Goal: Information Seeking & Learning: Check status

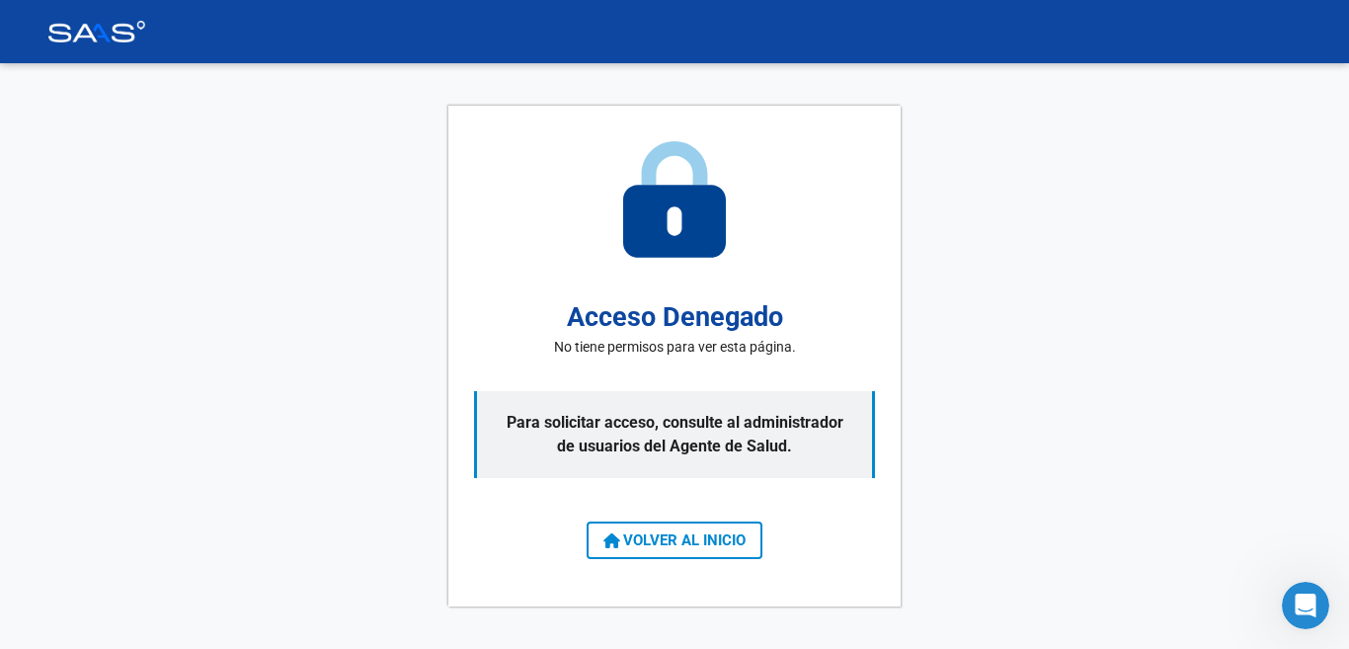
click at [689, 539] on span "VOLVER AL INICIO" at bounding box center [674, 540] width 142 height 18
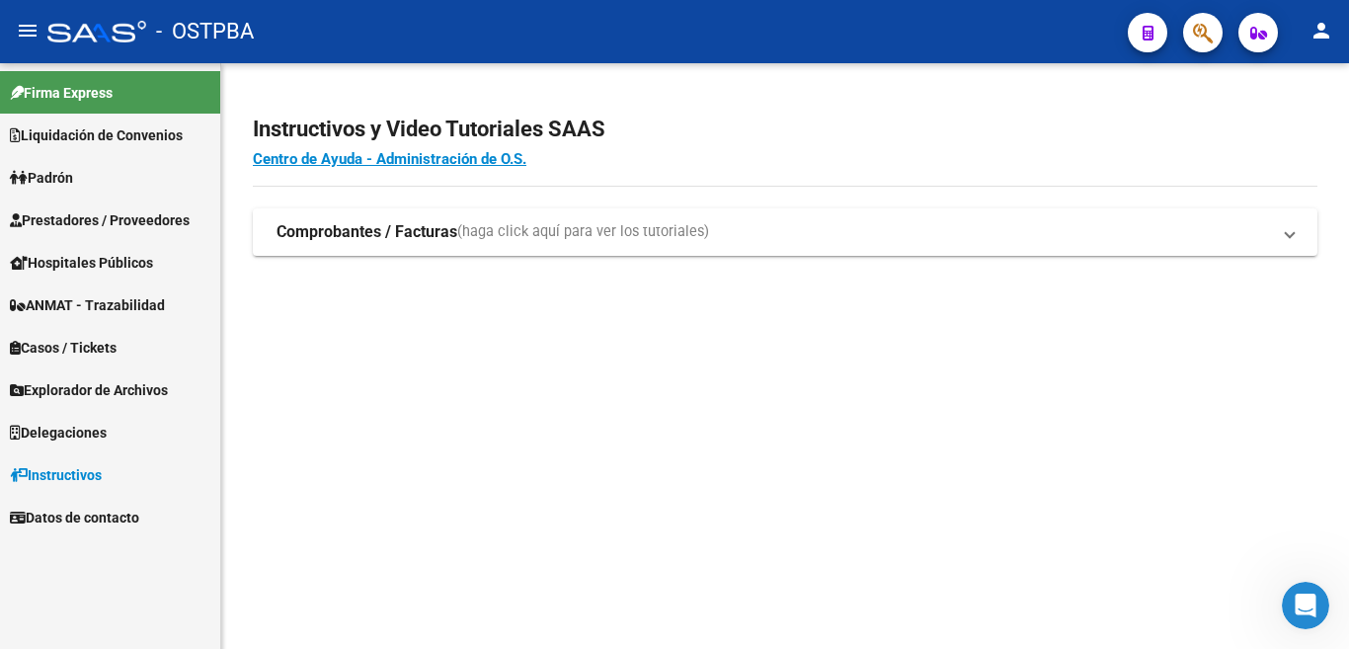
click at [42, 180] on span "Padrón" at bounding box center [41, 178] width 63 height 22
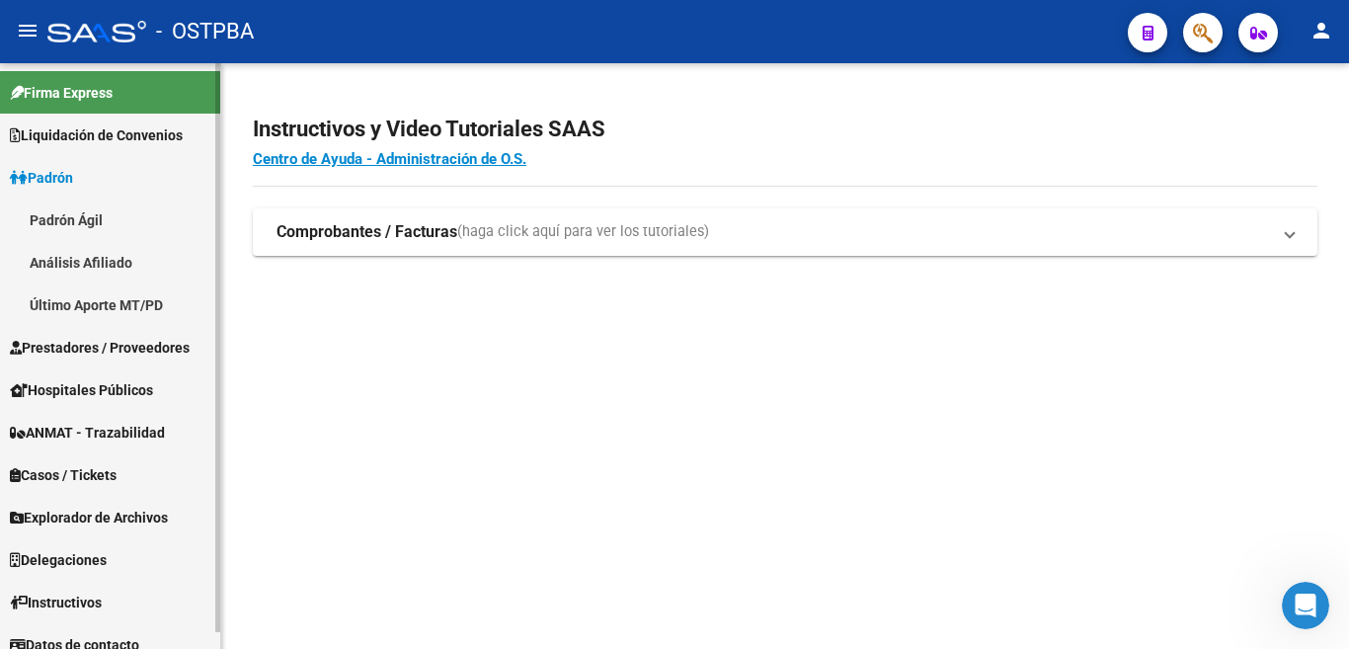
click at [42, 159] on link "Padrón" at bounding box center [110, 177] width 220 height 42
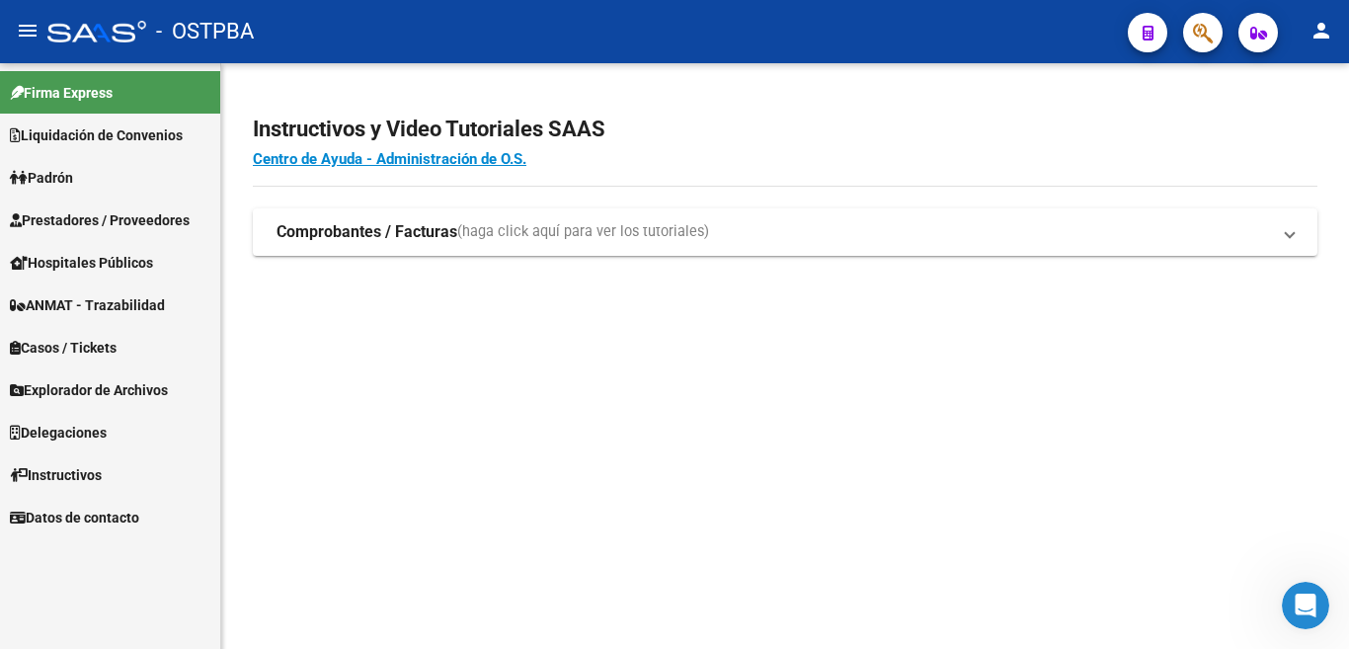
click at [63, 185] on span "Padrón" at bounding box center [41, 178] width 63 height 22
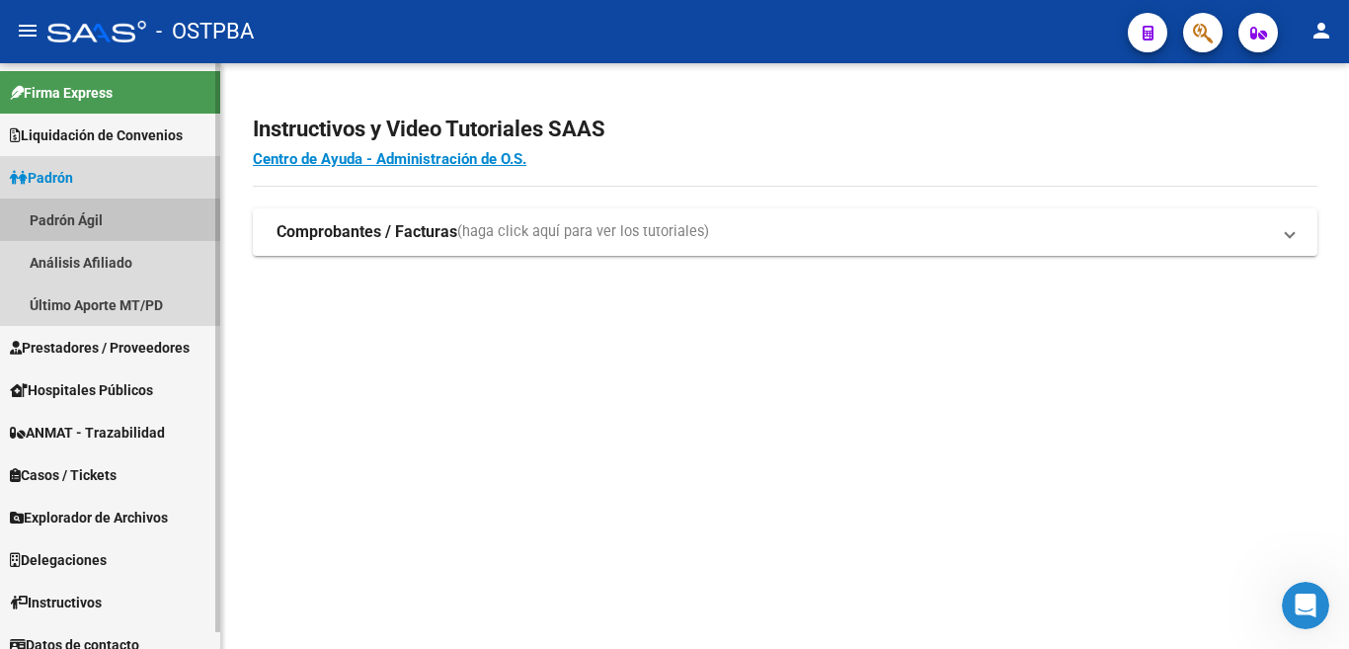
click at [68, 210] on link "Padrón Ágil" at bounding box center [110, 219] width 220 height 42
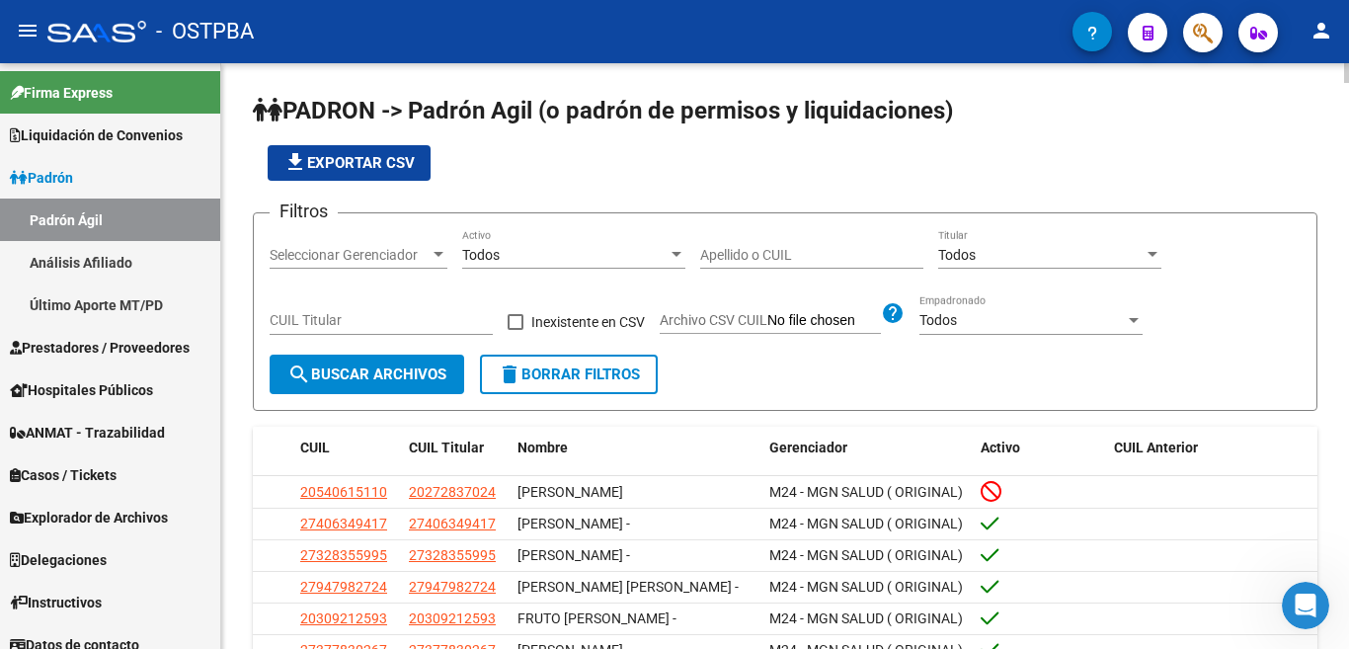
click at [774, 250] on input "Apellido o CUIL" at bounding box center [811, 255] width 223 height 17
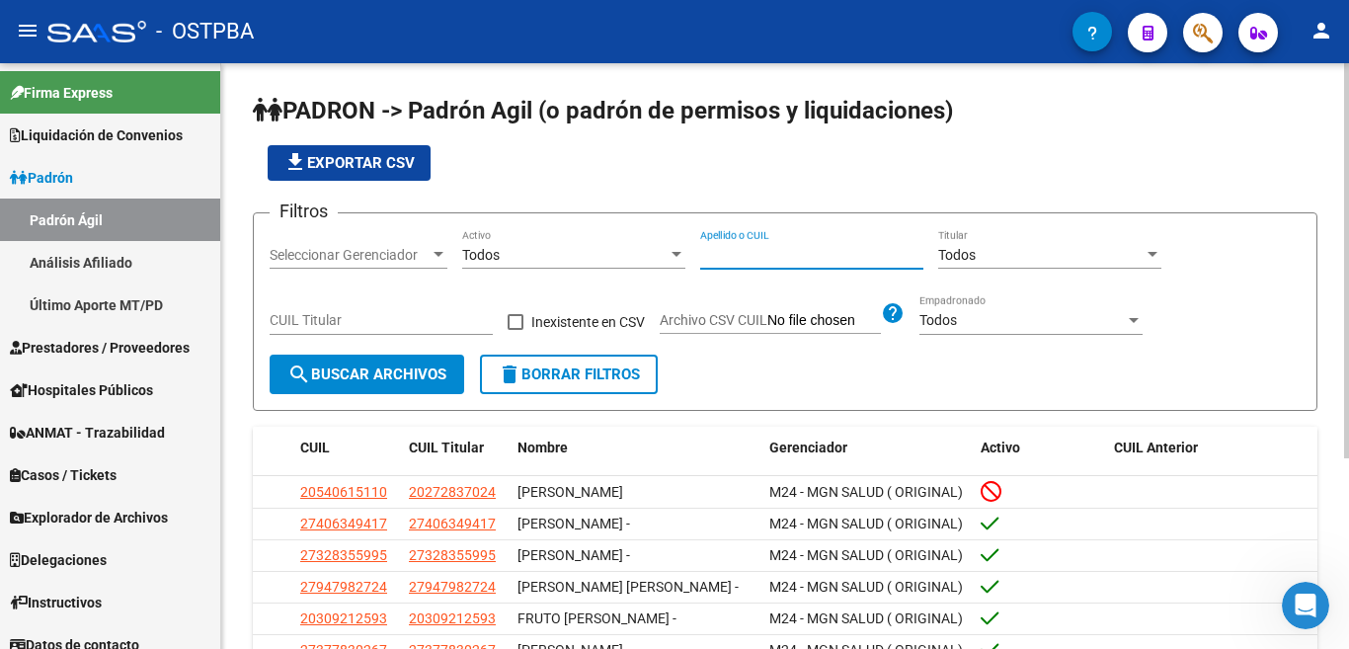
type input "9"
type input "27949716509"
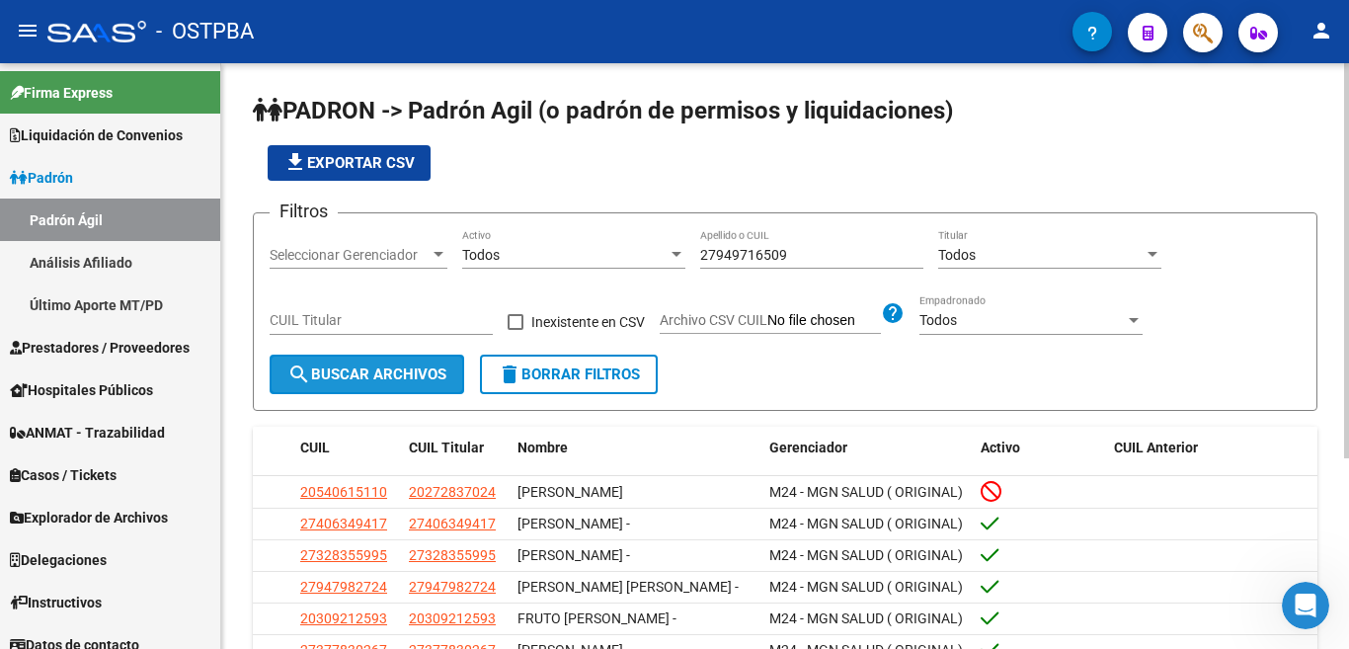
click at [377, 376] on span "search Buscar Archivos" at bounding box center [366, 374] width 159 height 18
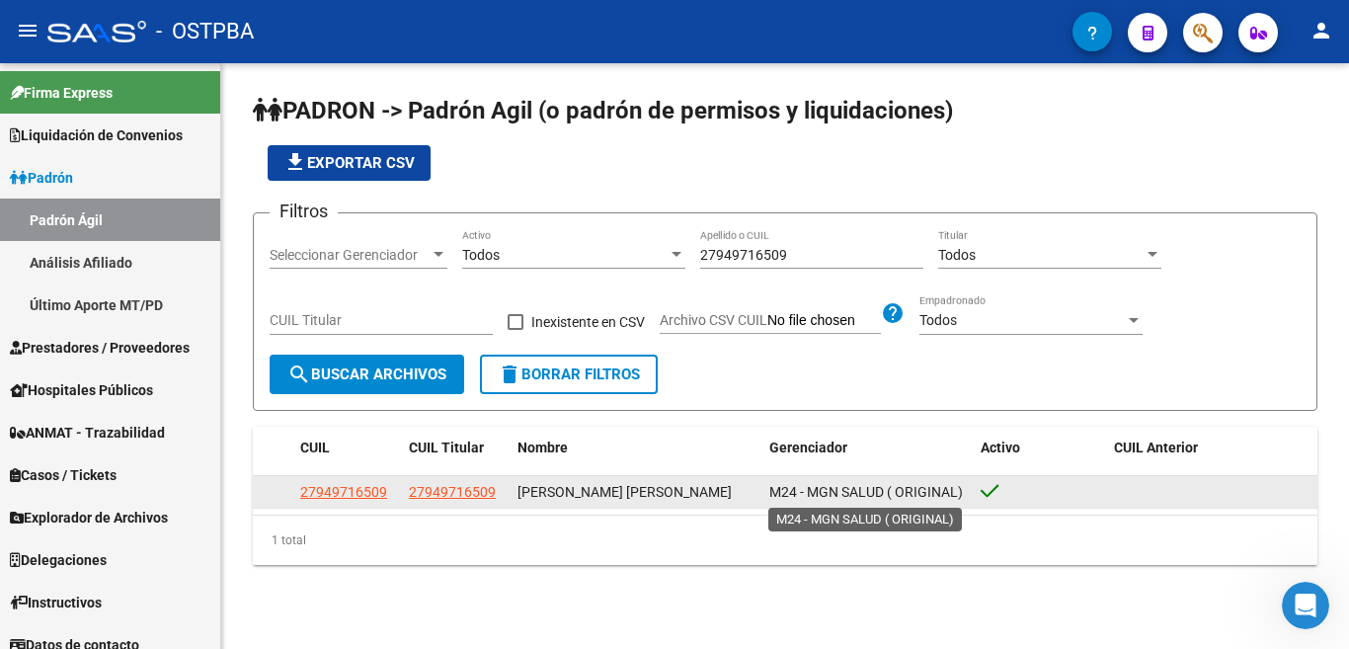
click at [895, 496] on span "M24 - MGN SALUD ( ORIGINAL)" at bounding box center [866, 492] width 194 height 16
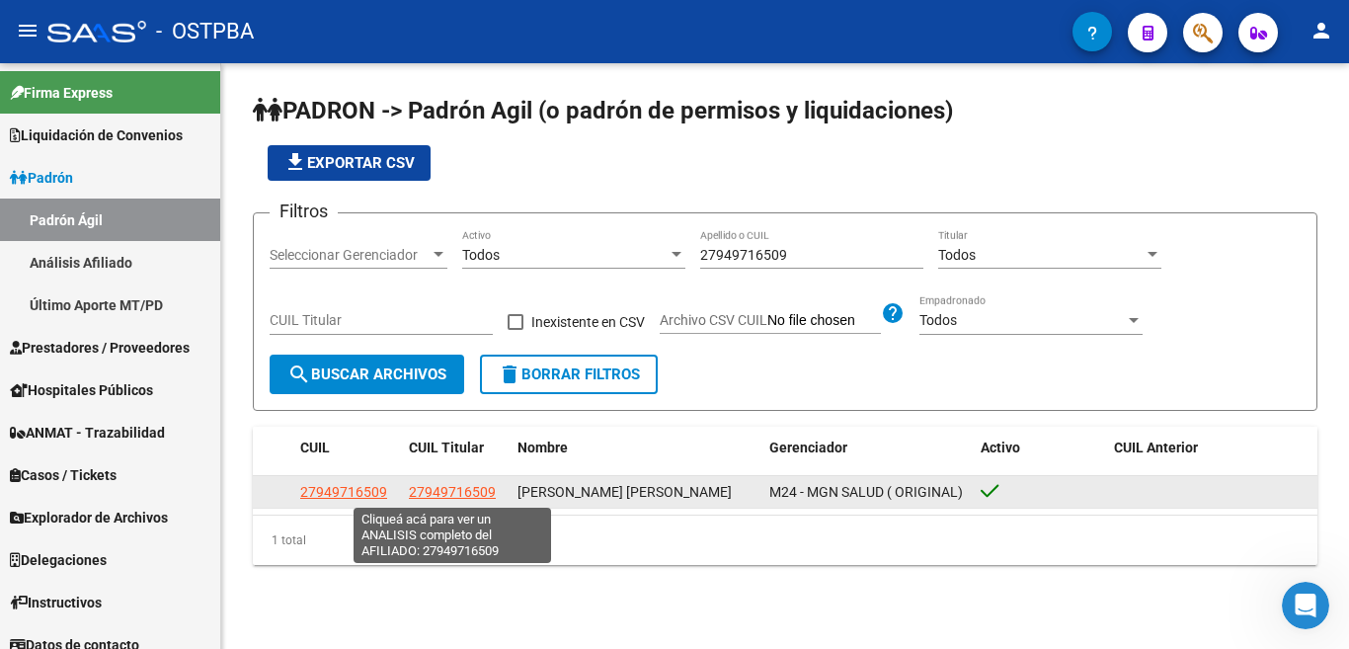
click at [438, 487] on span "27949716509" at bounding box center [452, 492] width 87 height 16
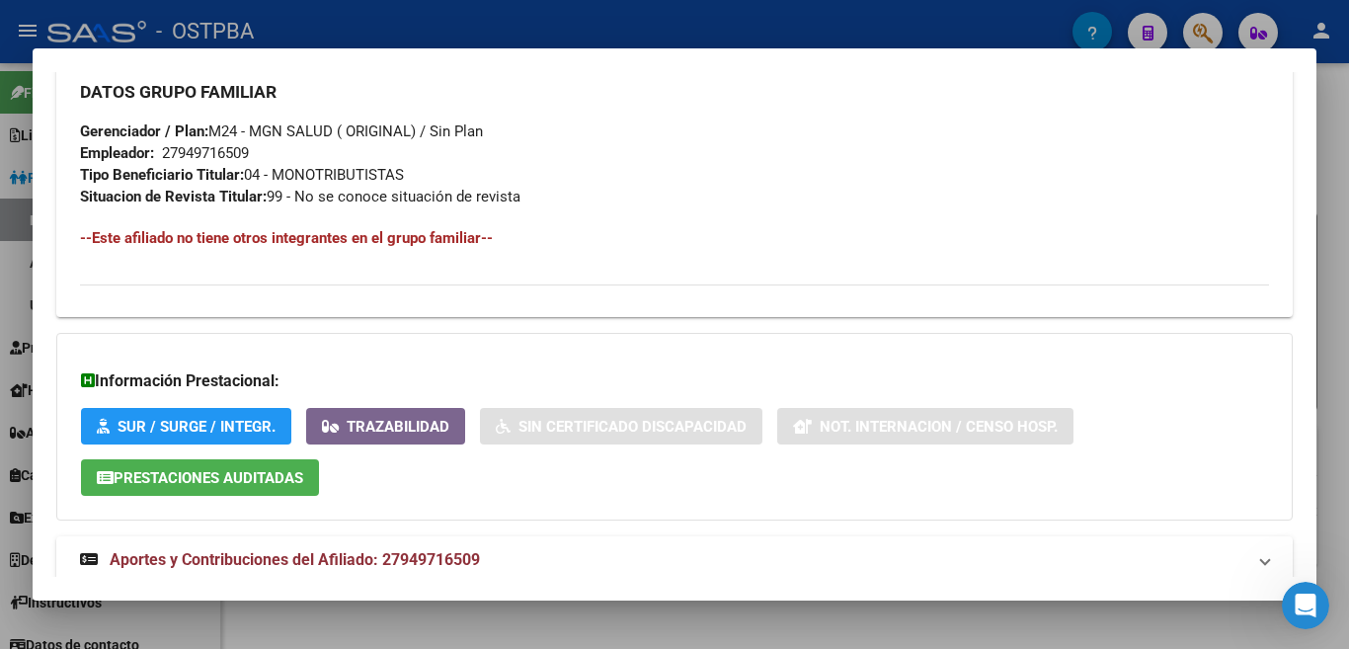
scroll to position [1006, 0]
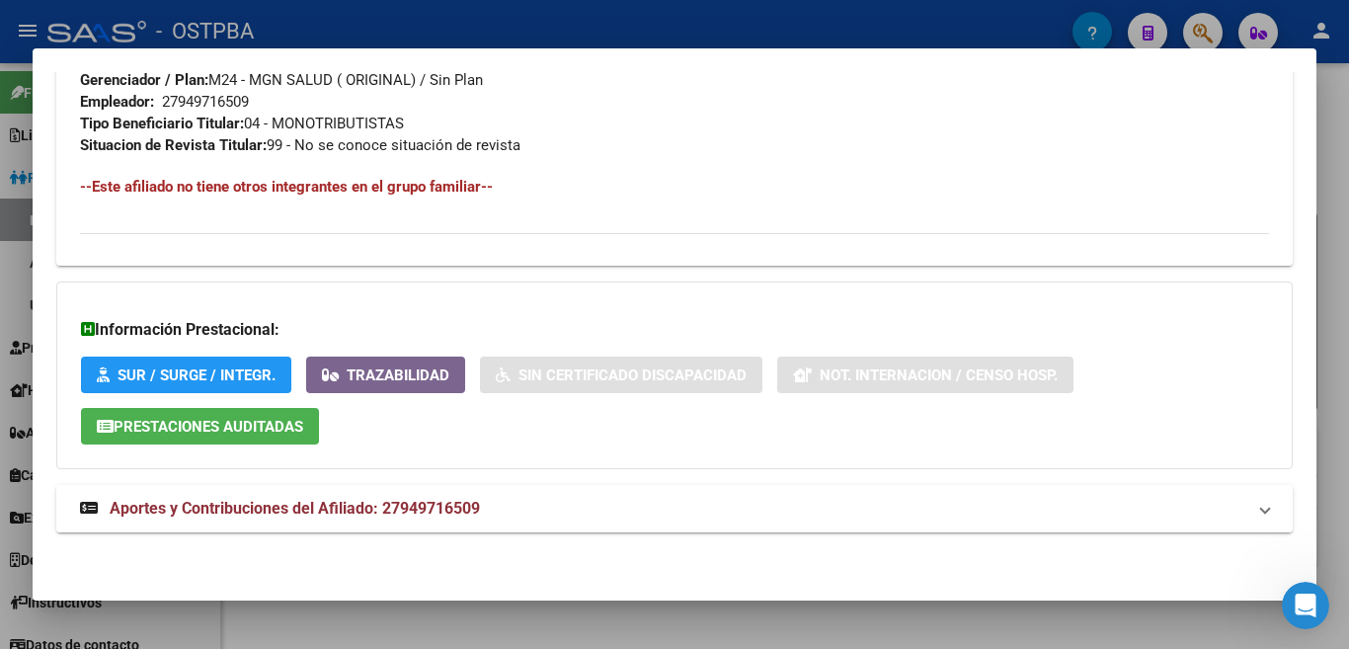
click at [597, 510] on mat-panel-title "Aportes y Contribuciones del Afiliado: 27949716509" at bounding box center [662, 509] width 1165 height 24
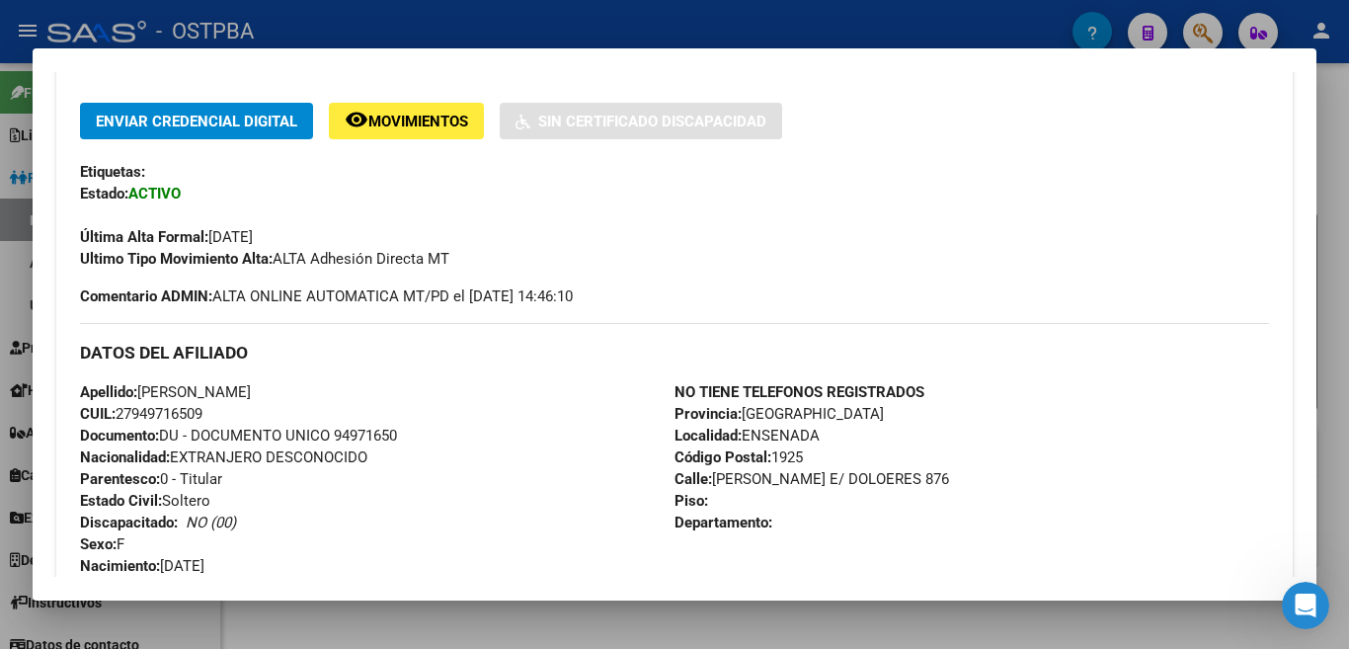
scroll to position [364, 0]
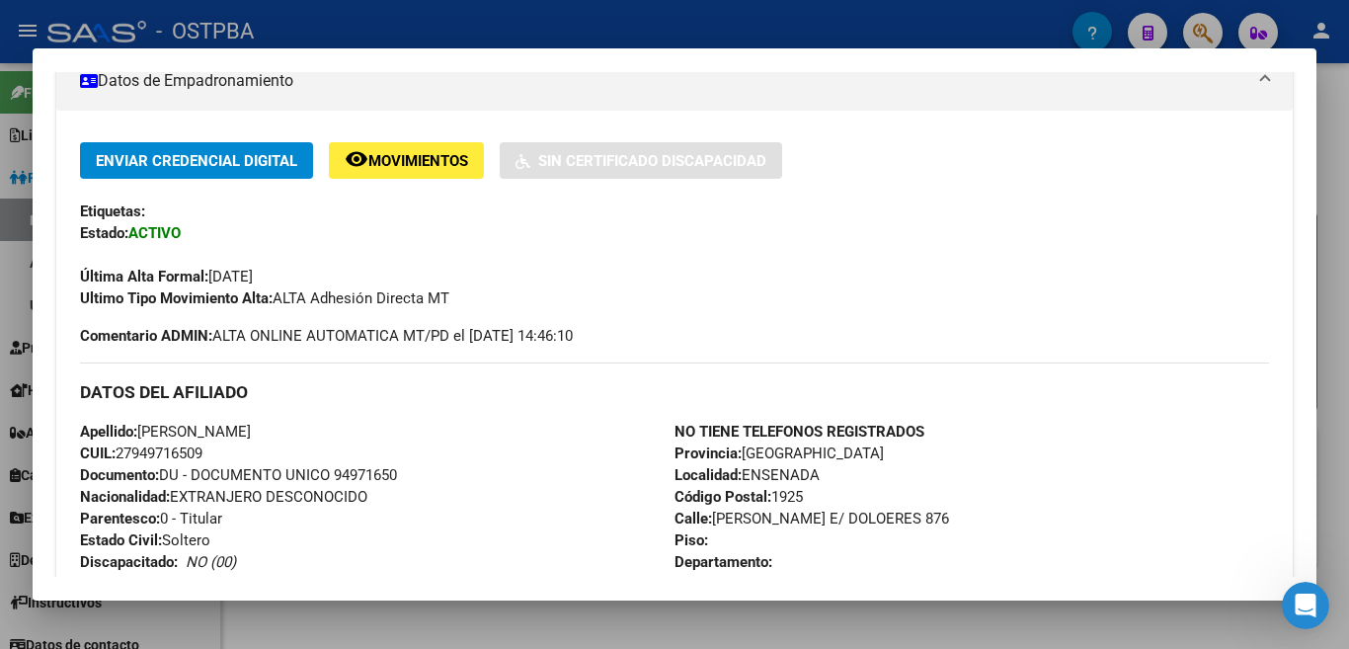
click at [192, 445] on span "CUIL: 27949716509" at bounding box center [141, 453] width 122 height 18
click at [186, 448] on span "CUIL: 27949716509" at bounding box center [141, 453] width 122 height 18
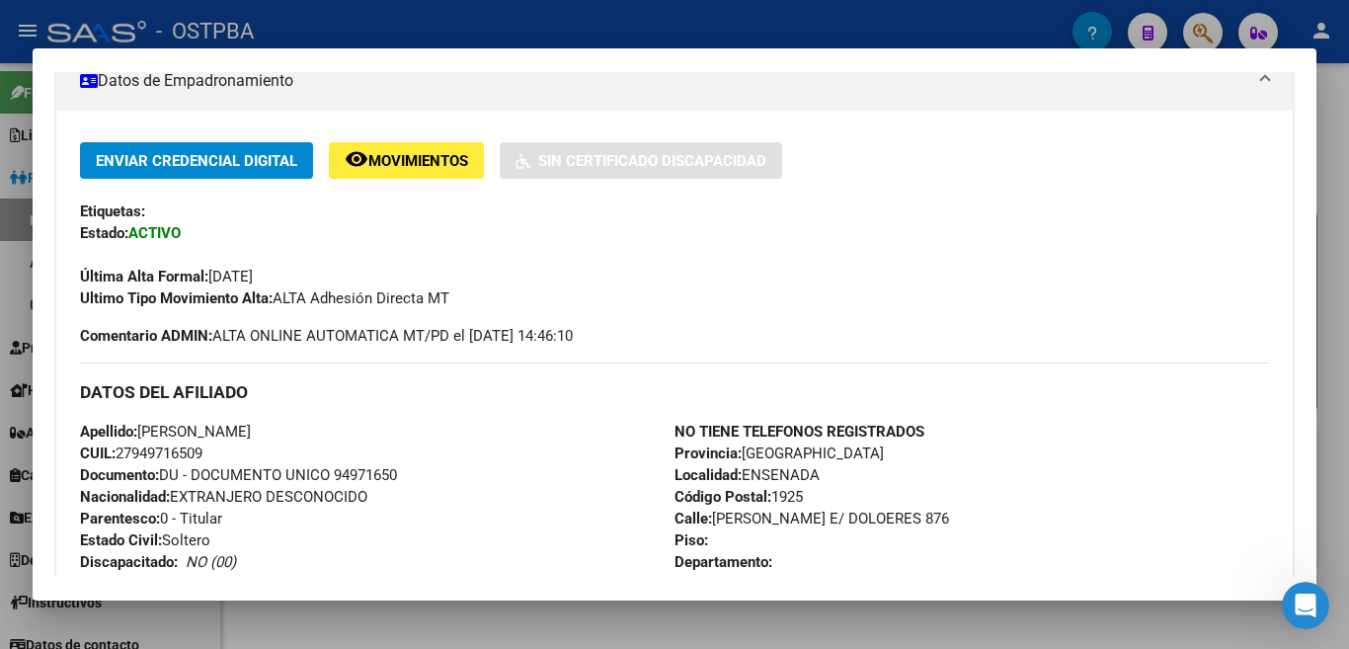
click at [186, 448] on span "CUIL: 27949716509" at bounding box center [141, 453] width 122 height 18
copy span "27949716509"
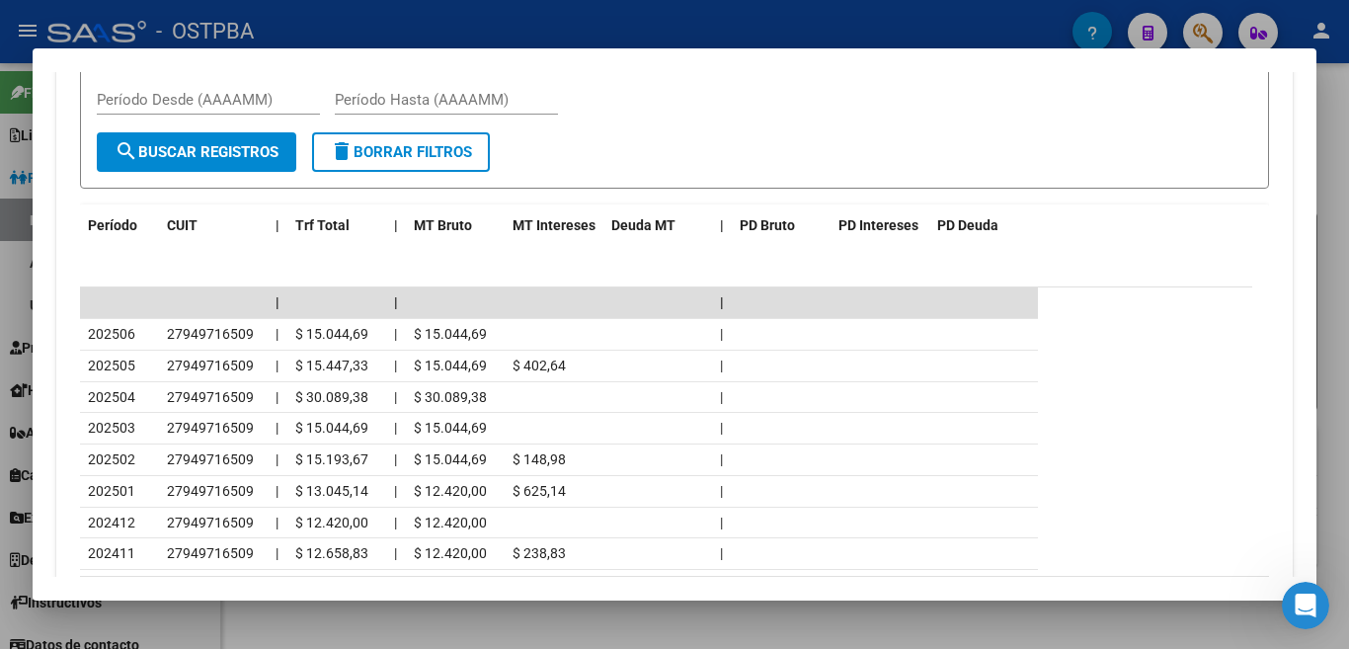
scroll to position [1537, 0]
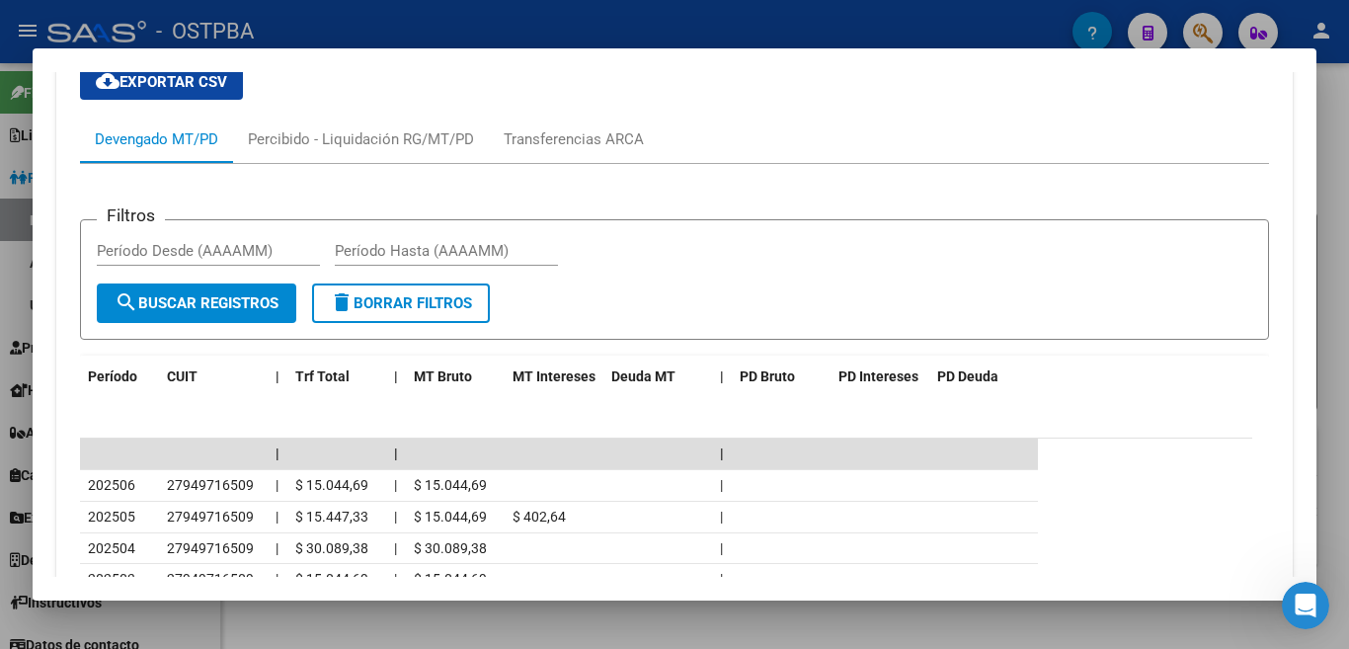
click at [1334, 327] on div at bounding box center [674, 324] width 1349 height 649
